Goal: Task Accomplishment & Management: Use online tool/utility

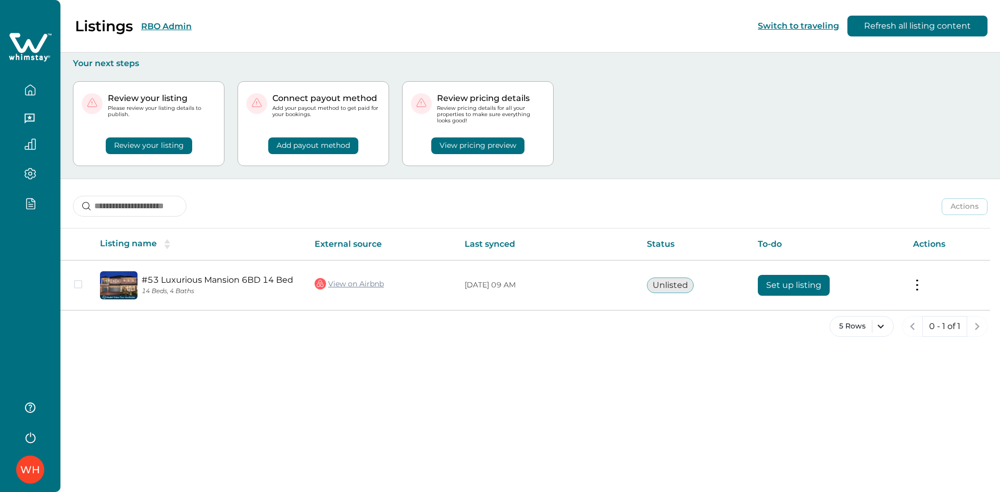
click at [20, 254] on div "WH" at bounding box center [30, 246] width 60 height 492
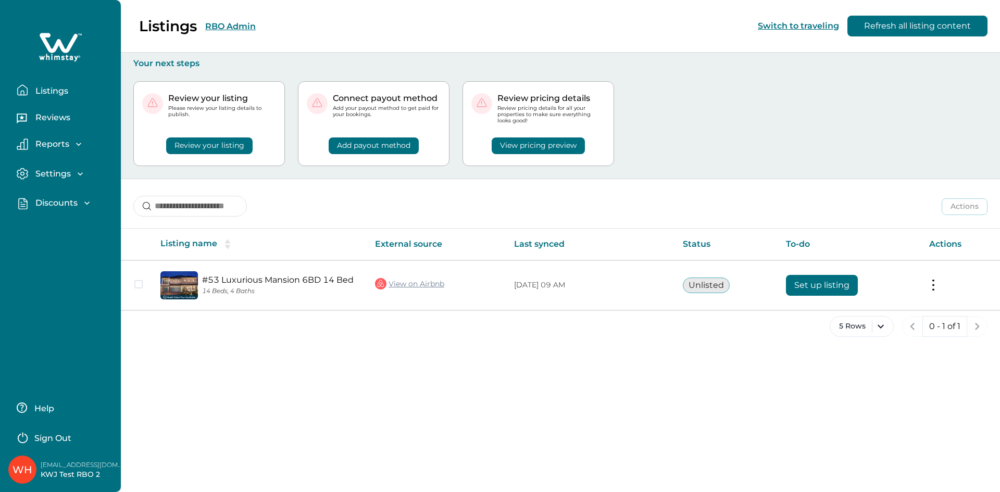
click at [52, 200] on p "Discounts" at bounding box center [54, 203] width 45 height 10
click at [54, 229] on p "Discounts" at bounding box center [54, 226] width 45 height 10
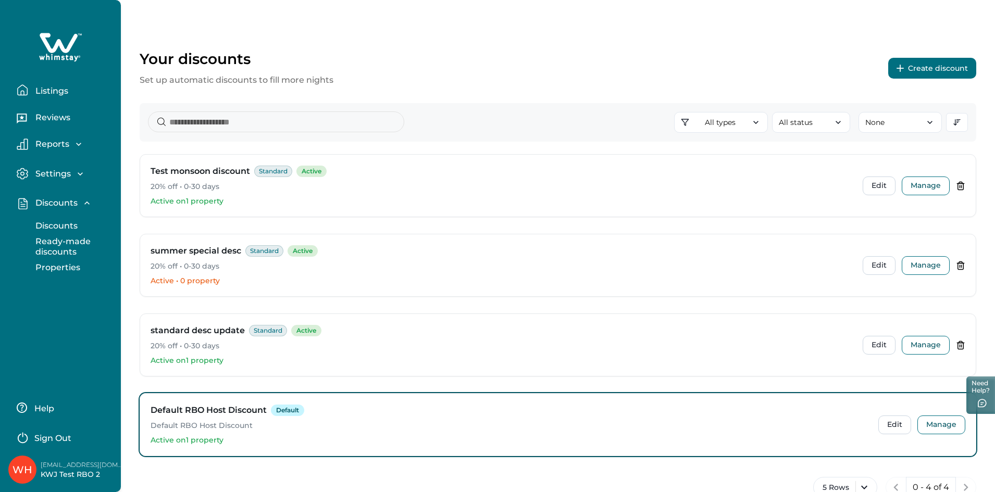
click at [941, 71] on button "Create discount" at bounding box center [932, 68] width 88 height 21
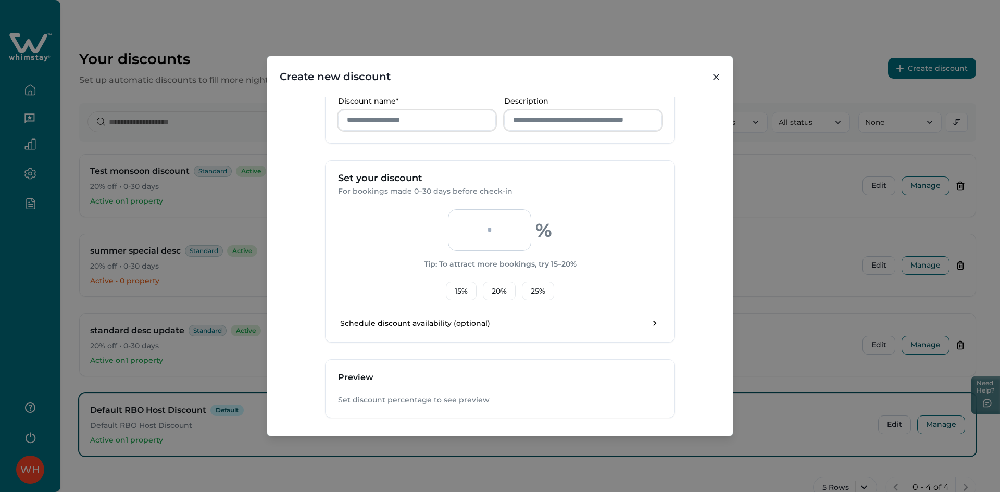
scroll to position [268, 0]
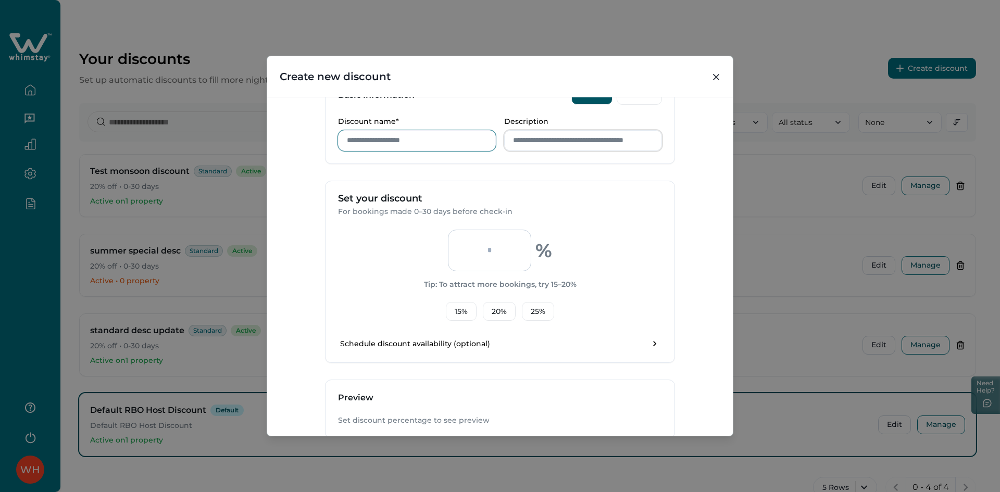
click at [416, 147] on input "Discount name*" at bounding box center [417, 140] width 158 height 21
type input "****"
click at [560, 136] on input "Description" at bounding box center [583, 140] width 158 height 21
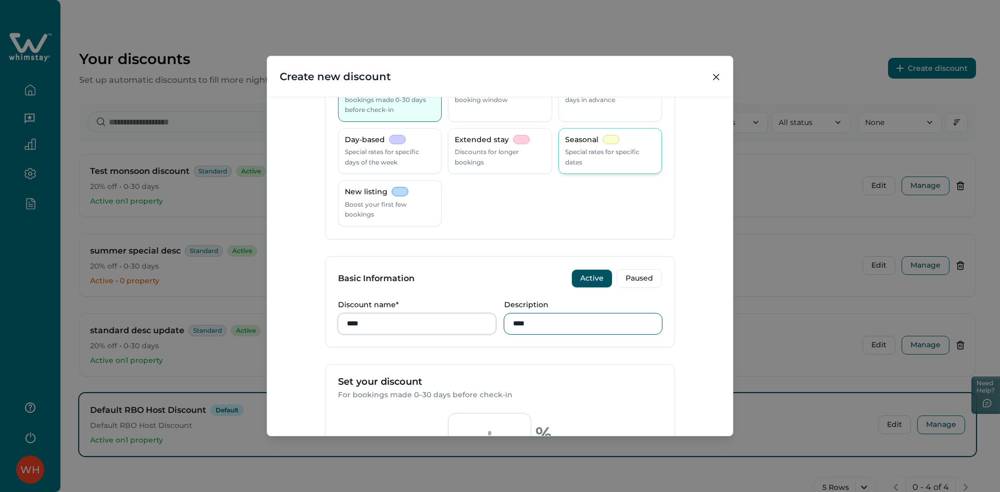
scroll to position [0, 0]
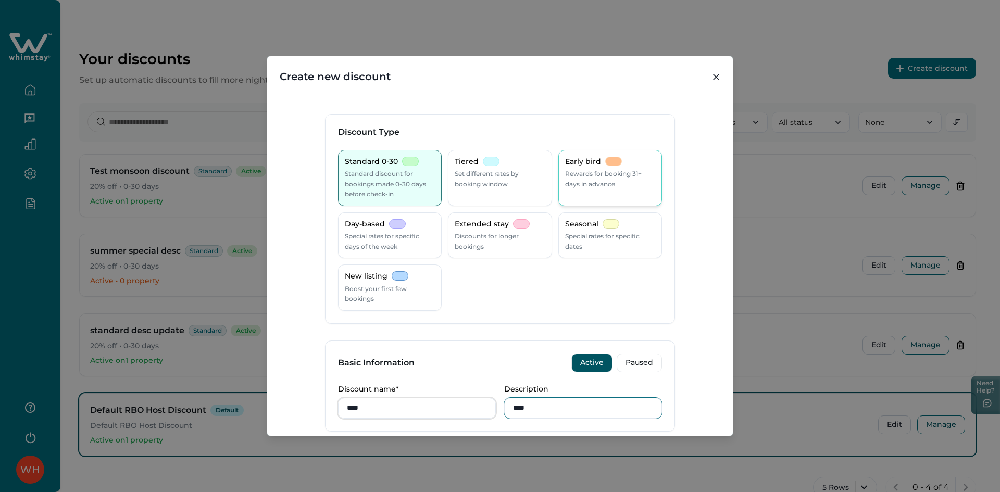
type input "****"
click at [602, 184] on p "Rewards for booking 31+ days in advance" at bounding box center [610, 179] width 90 height 20
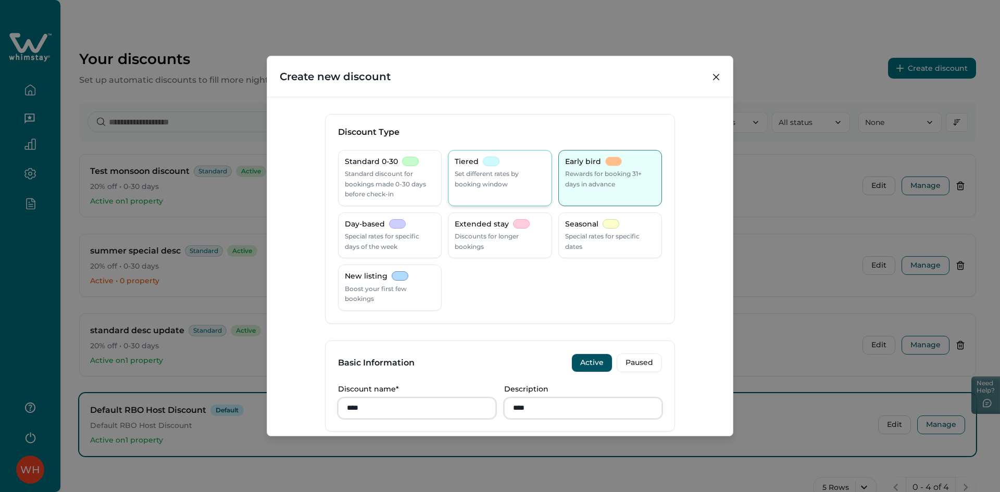
click at [496, 176] on p "Set different rates by booking window" at bounding box center [500, 179] width 90 height 20
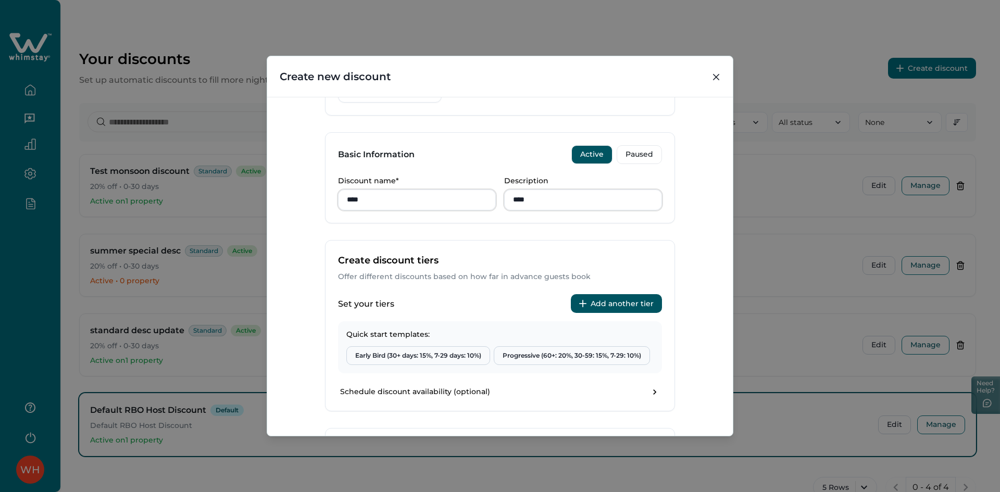
scroll to position [326, 0]
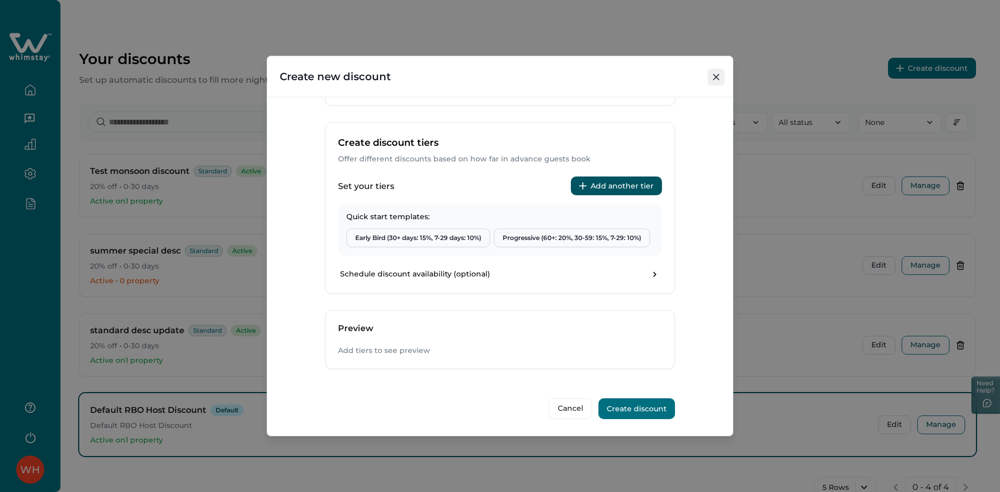
click at [718, 71] on button "Close" at bounding box center [716, 77] width 17 height 17
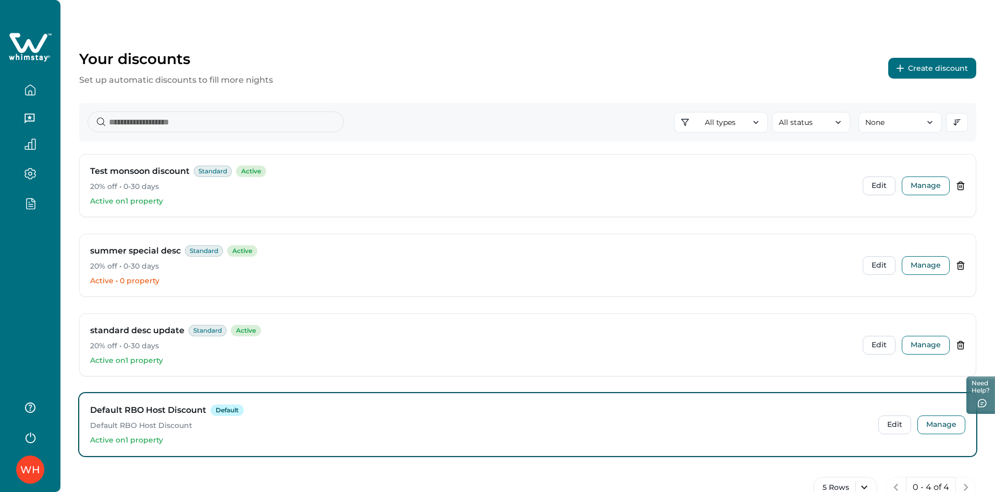
click at [926, 63] on button "Create discount" at bounding box center [932, 68] width 88 height 21
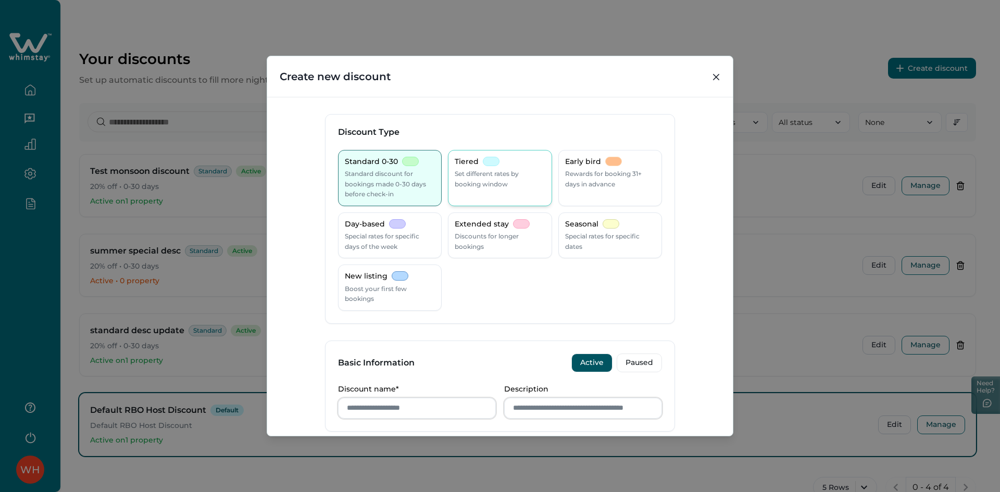
click at [523, 182] on p "Set different rates by booking window" at bounding box center [500, 179] width 90 height 20
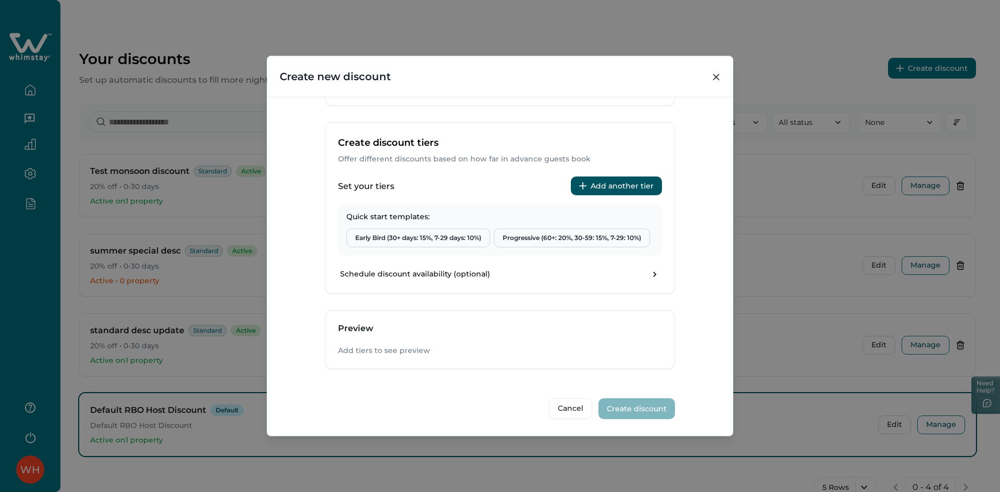
scroll to position [48, 0]
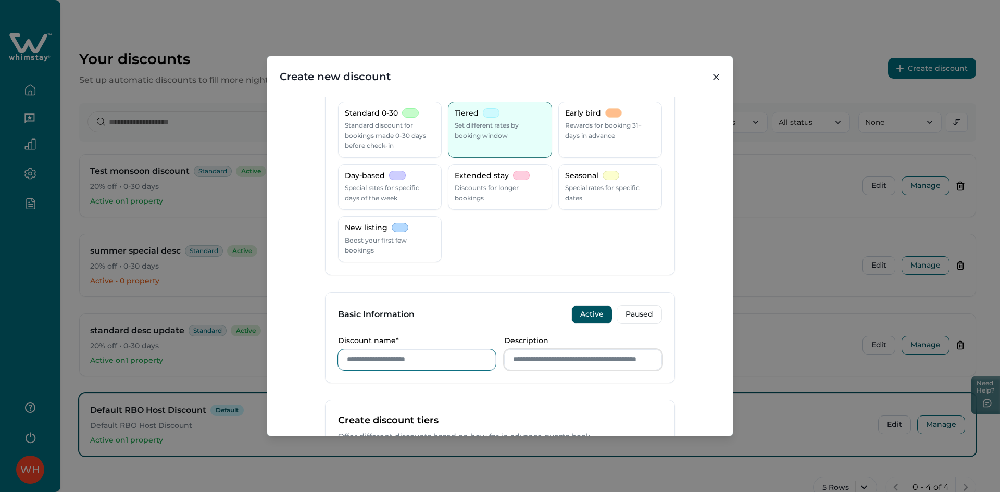
click at [379, 356] on input "Discount name*" at bounding box center [417, 360] width 158 height 21
type input "****"
click at [543, 355] on input "Description" at bounding box center [583, 360] width 158 height 21
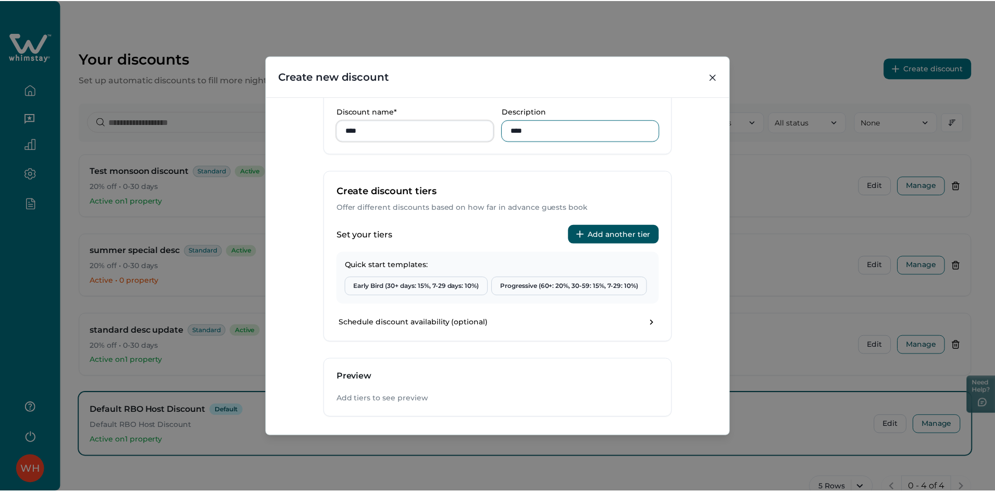
scroll to position [326, 0]
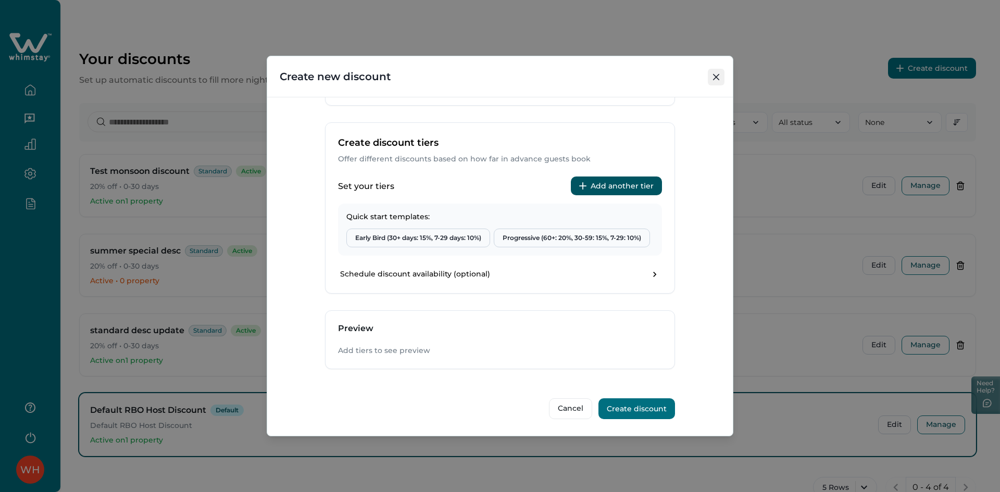
type input "****"
click at [710, 75] on button "Close" at bounding box center [716, 77] width 17 height 17
